Goal: Task Accomplishment & Management: Use online tool/utility

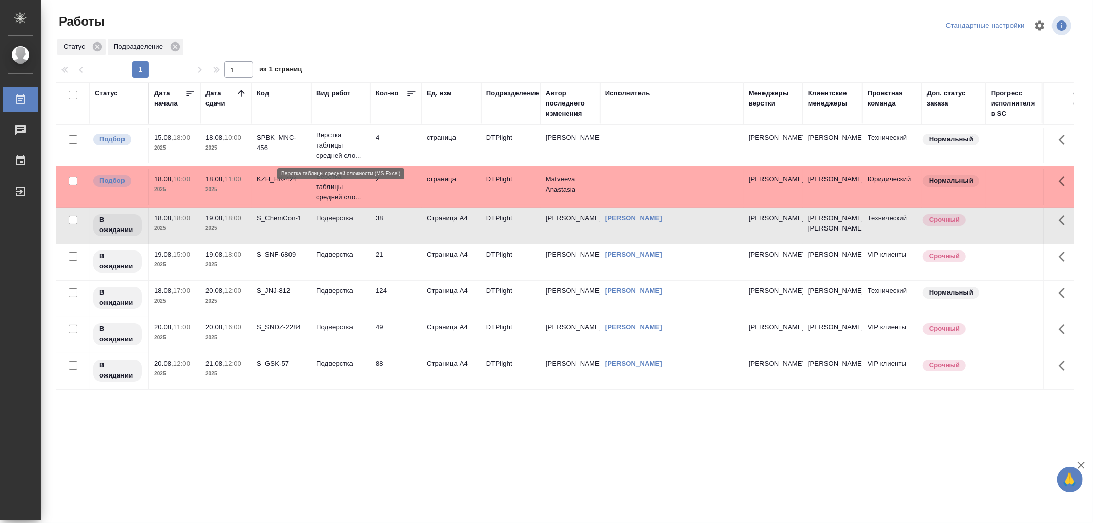
click at [345, 154] on p "Верстка таблицы средней сло..." at bounding box center [340, 145] width 49 height 31
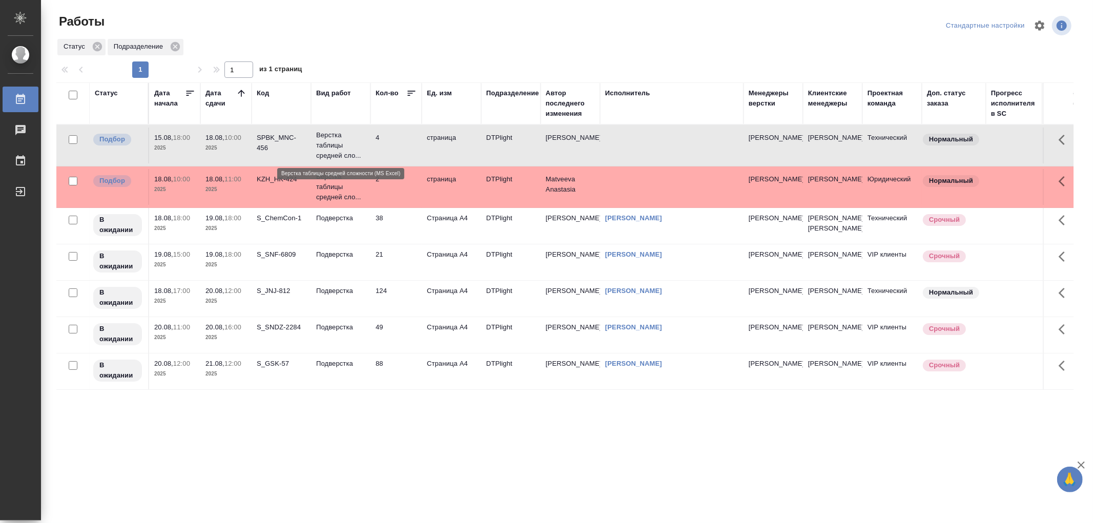
click at [345, 154] on p "Верстка таблицы средней сло..." at bounding box center [340, 145] width 49 height 31
click at [349, 187] on p "Верстка таблицы средней сло..." at bounding box center [340, 187] width 49 height 31
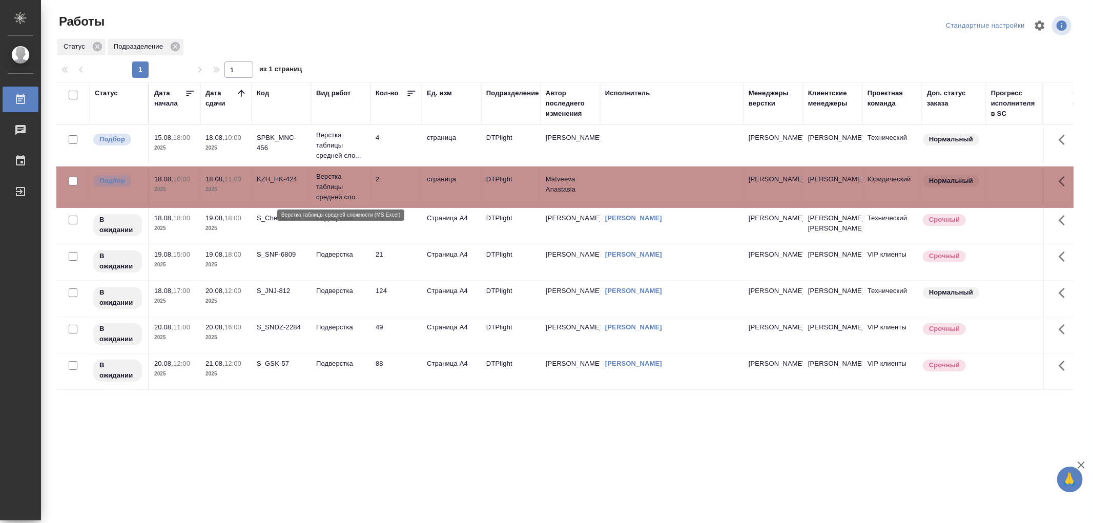
click at [349, 187] on p "Верстка таблицы средней сло..." at bounding box center [340, 187] width 49 height 31
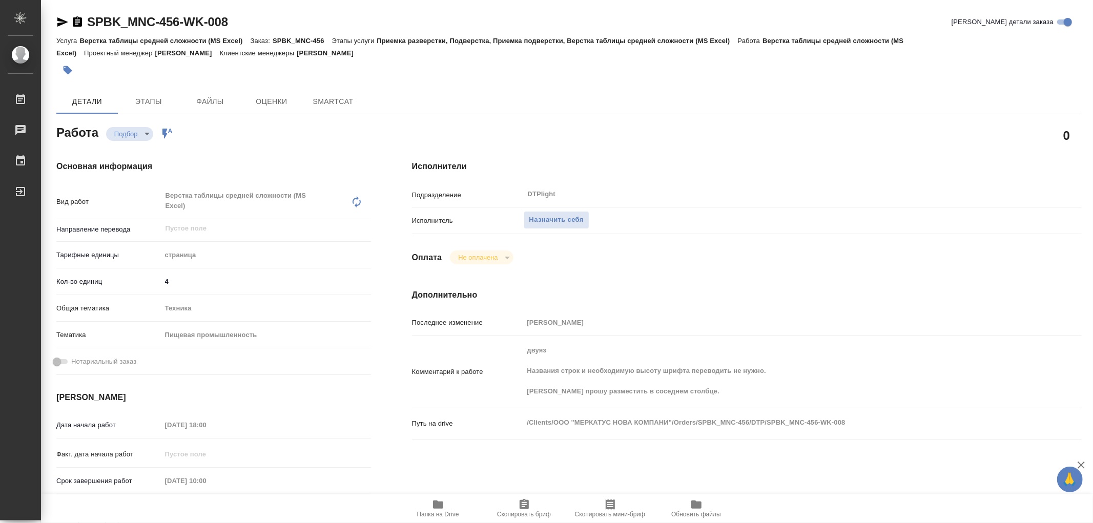
type textarea "x"
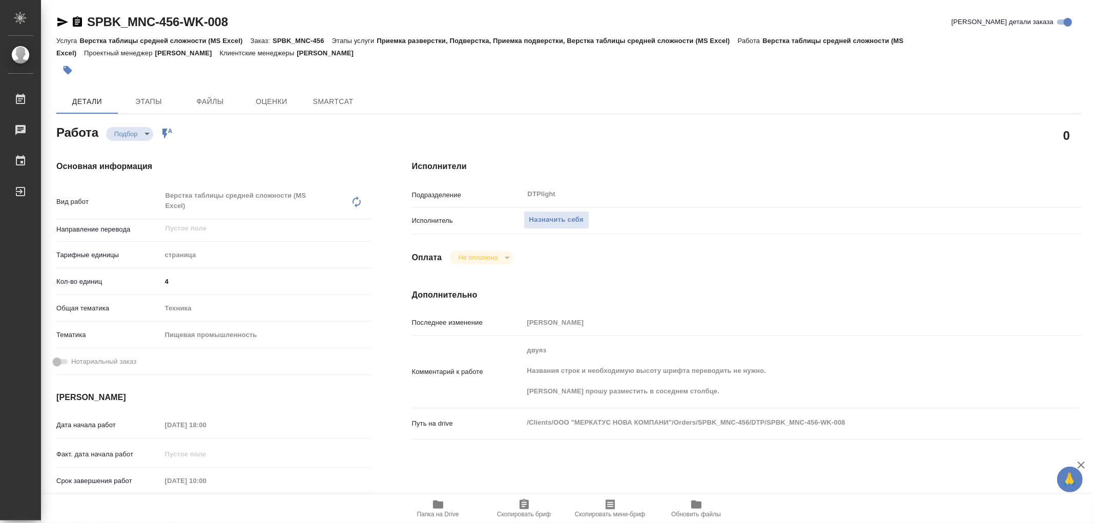
type textarea "x"
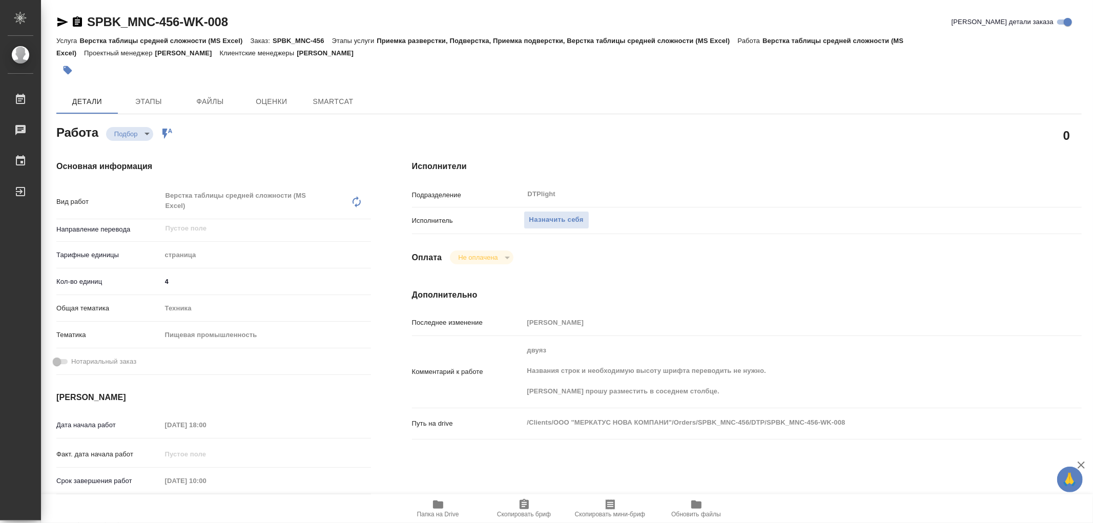
type textarea "x"
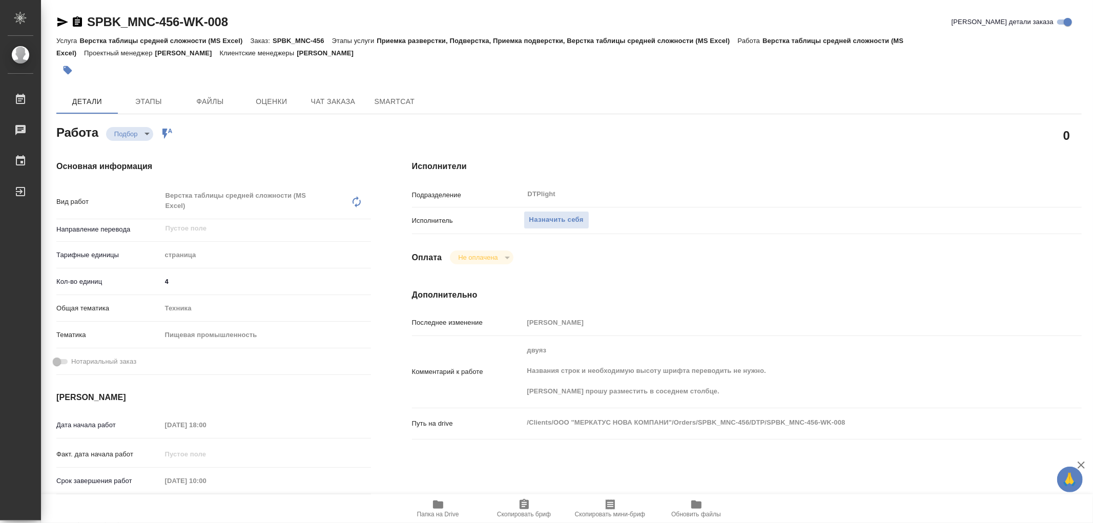
type textarea "x"
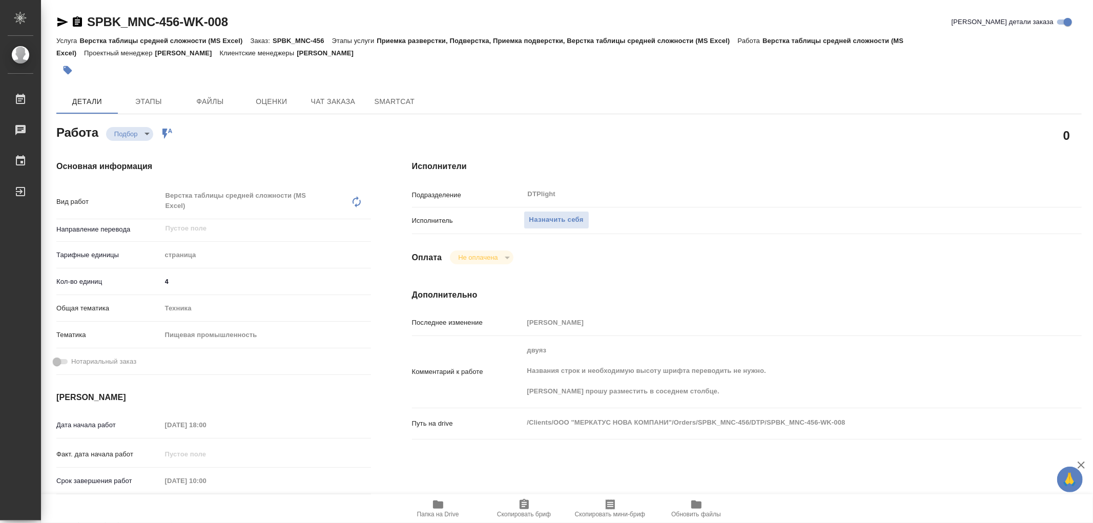
type textarea "x"
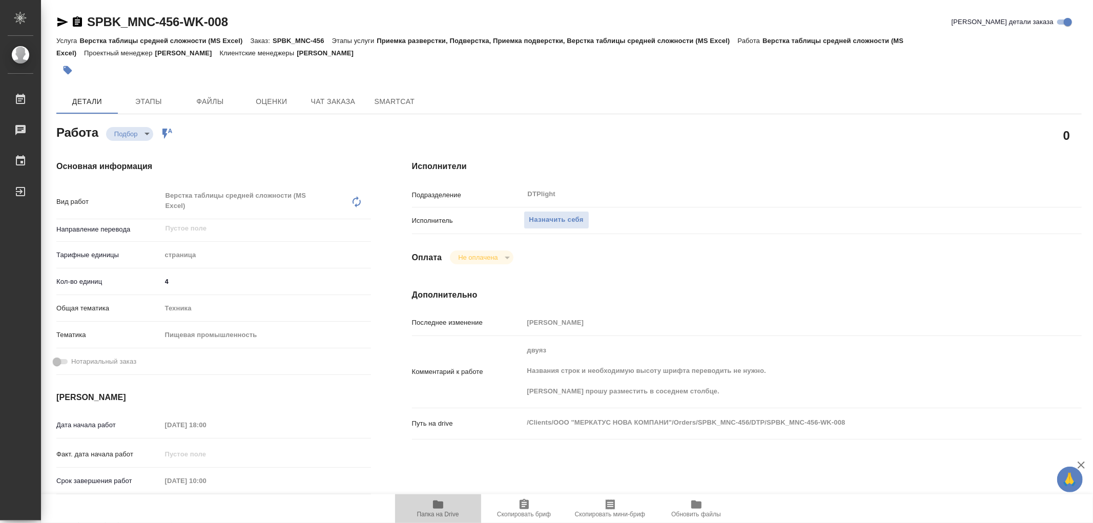
click at [438, 505] on icon "button" at bounding box center [438, 504] width 10 height 8
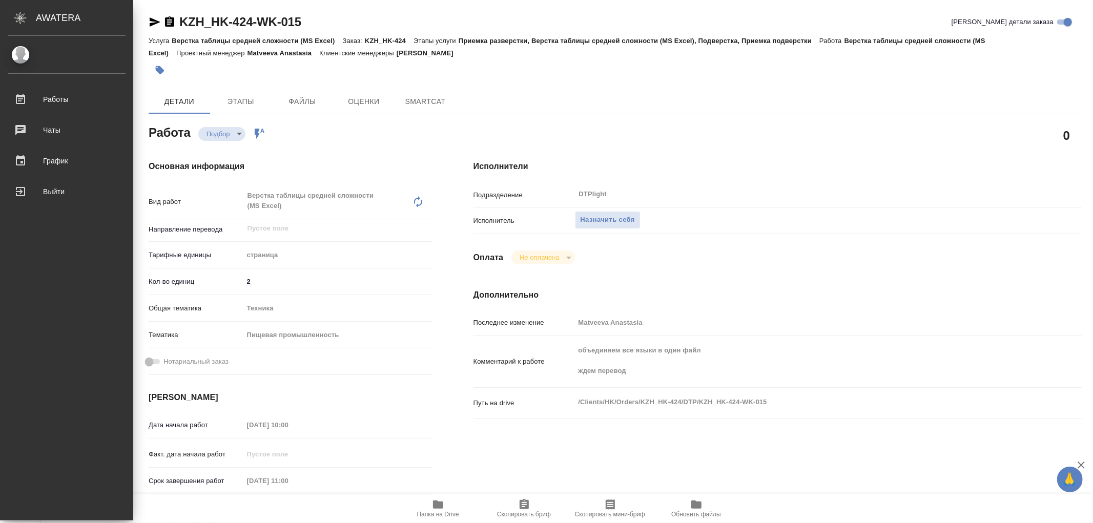
type textarea "x"
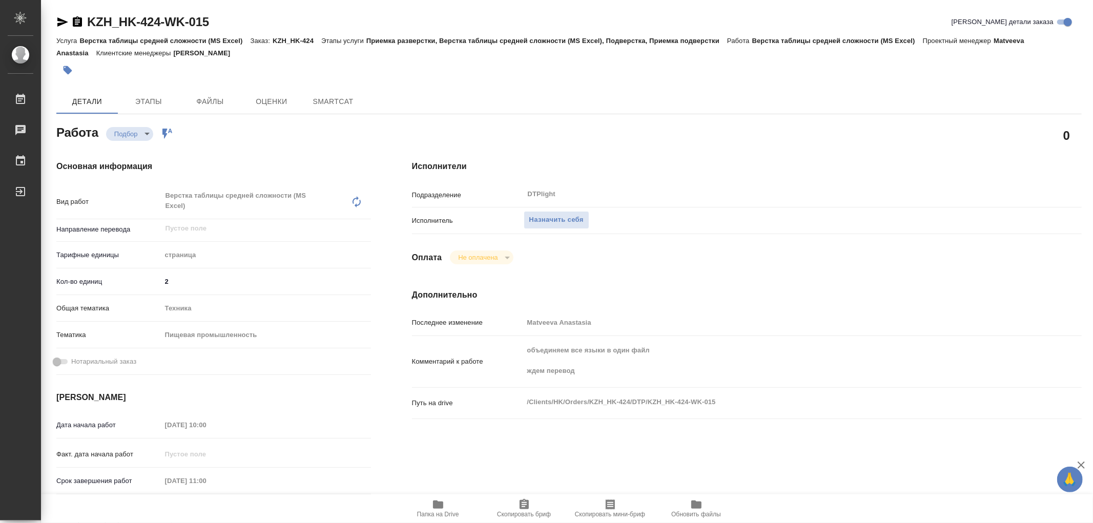
type textarea "x"
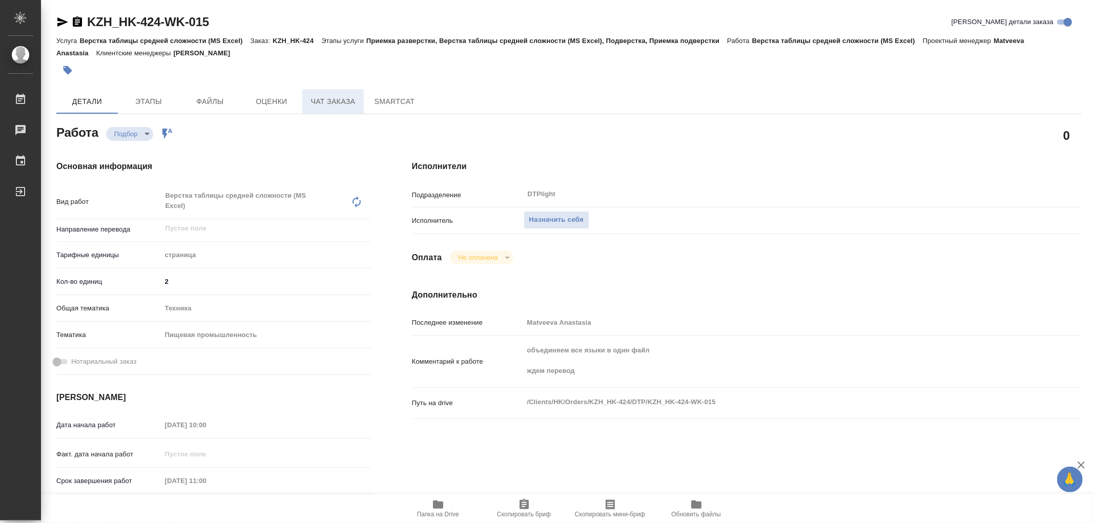
type textarea "x"
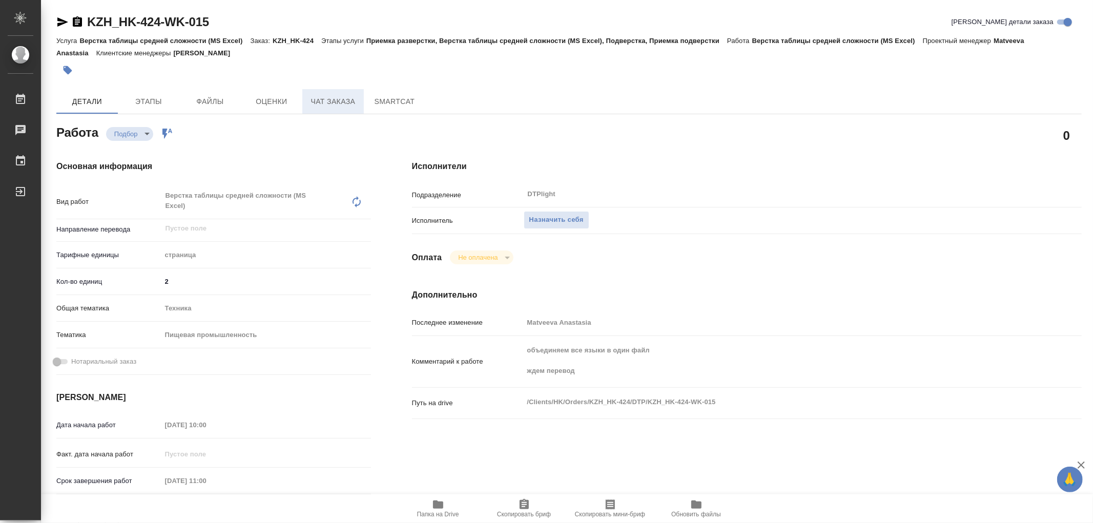
type textarea "x"
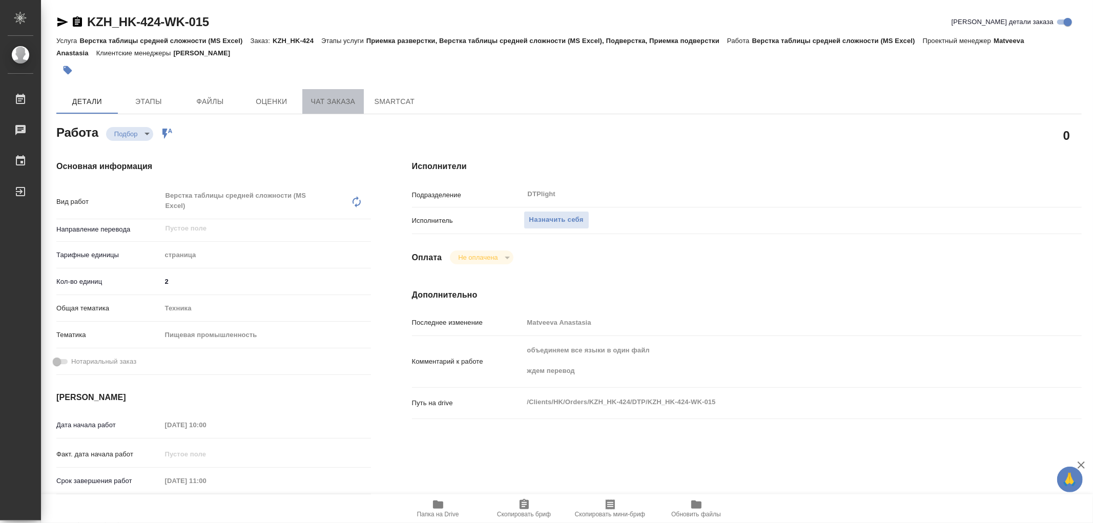
click at [331, 97] on span "Чат заказа" at bounding box center [332, 101] width 49 height 13
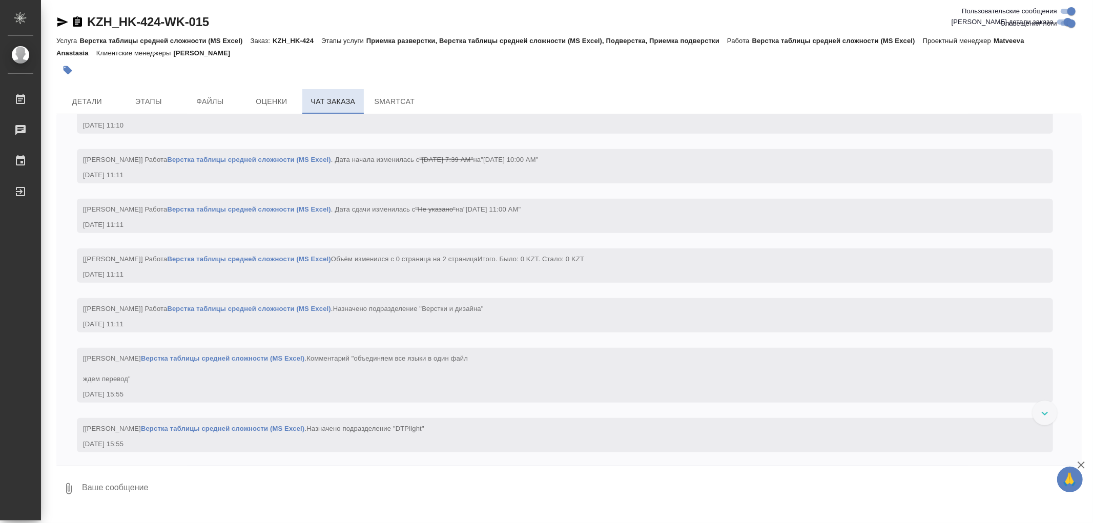
scroll to position [3773, 0]
click at [96, 104] on span "Детали" at bounding box center [86, 101] width 49 height 13
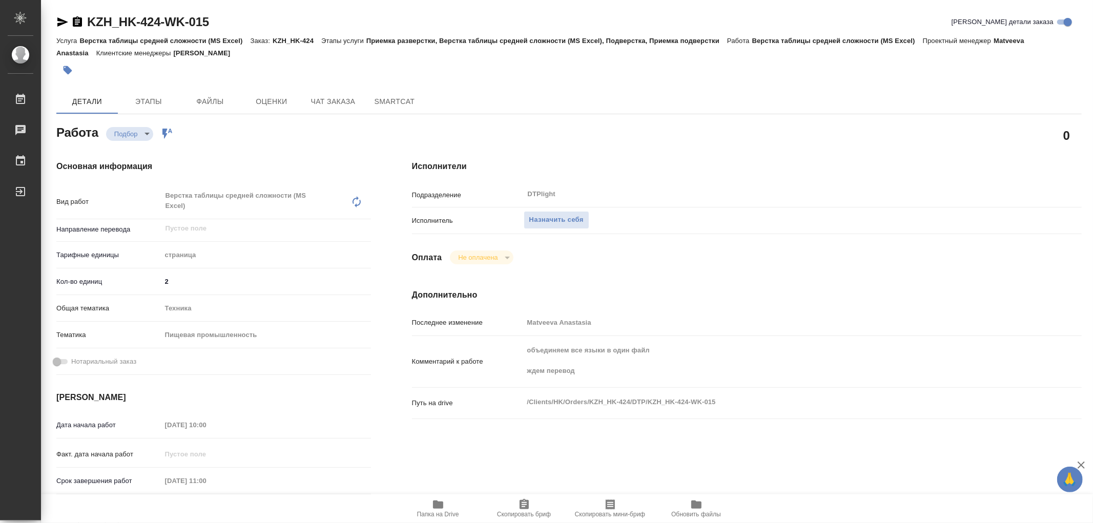
type textarea "x"
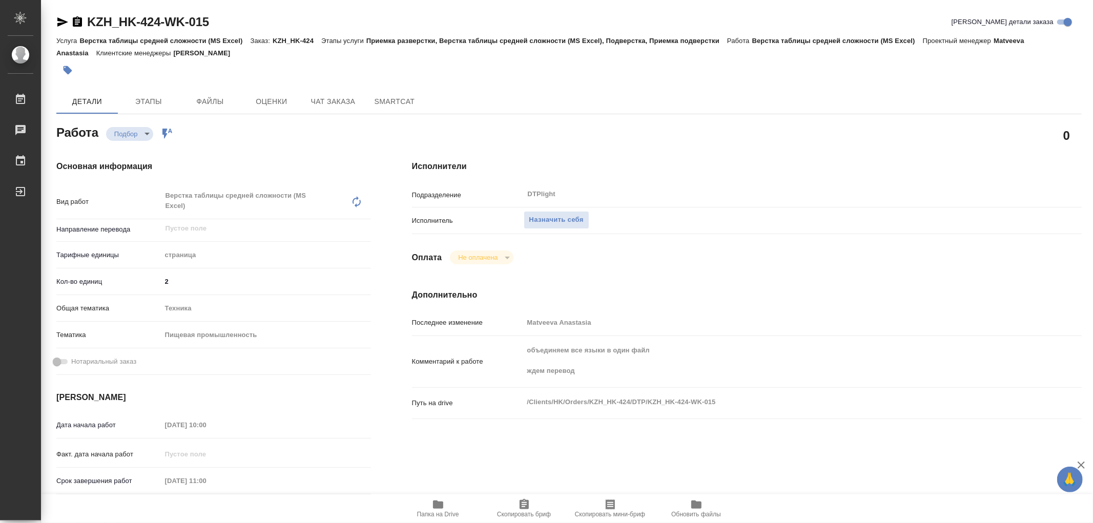
type textarea "x"
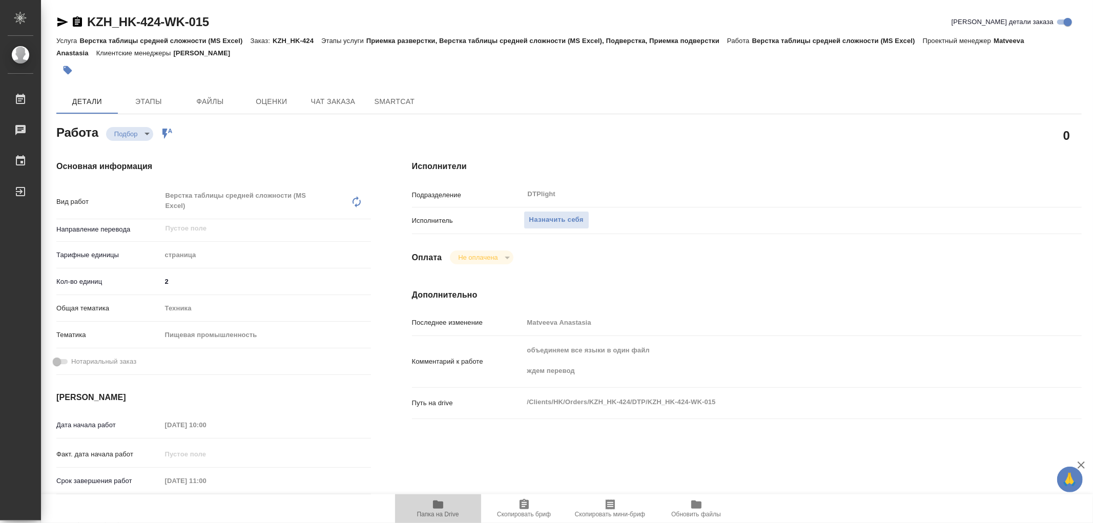
click at [438, 508] on icon "button" at bounding box center [438, 504] width 10 height 8
type textarea "x"
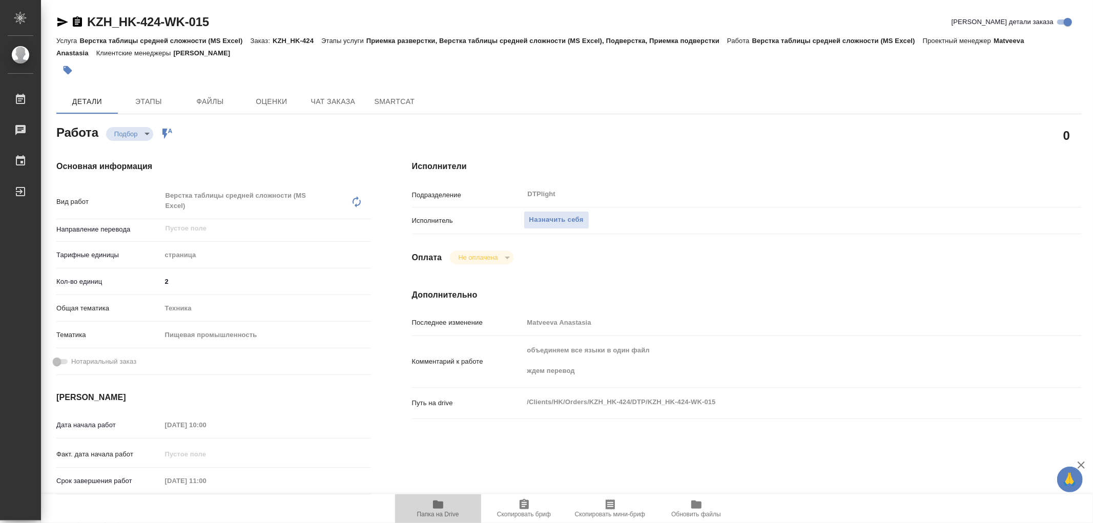
type textarea "x"
